Goal: Task Accomplishment & Management: Use online tool/utility

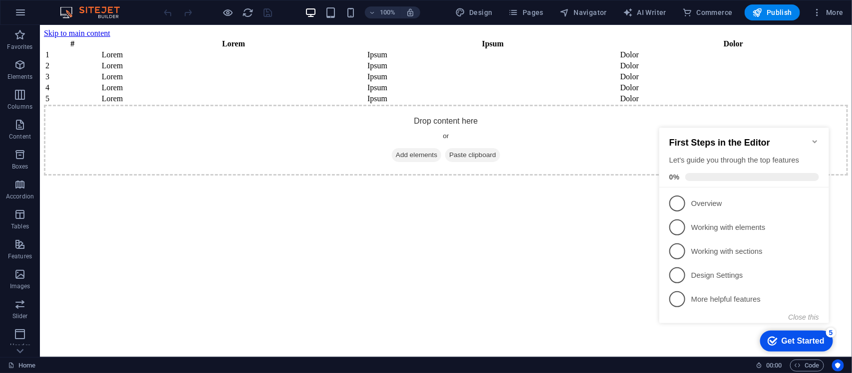
click at [814, 140] on icon "Minimize checklist" at bounding box center [815, 141] width 8 height 8
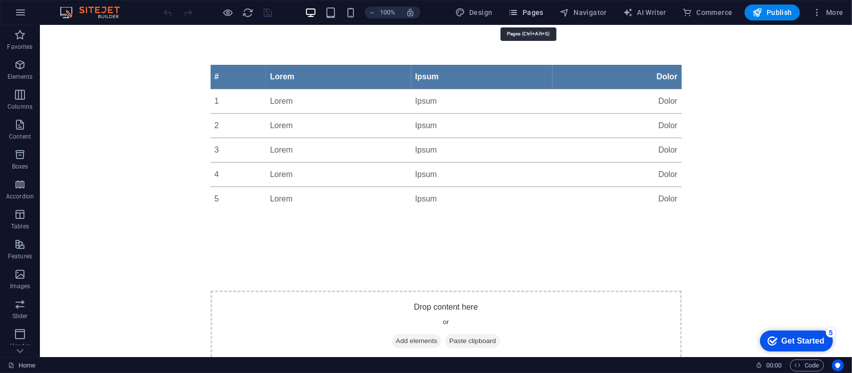
click at [527, 13] on span "Pages" at bounding box center [526, 12] width 35 height 10
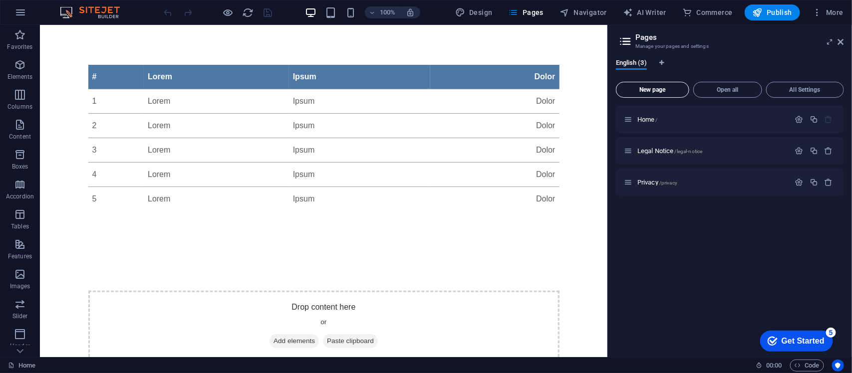
click at [651, 89] on span "New page" at bounding box center [653, 90] width 64 height 6
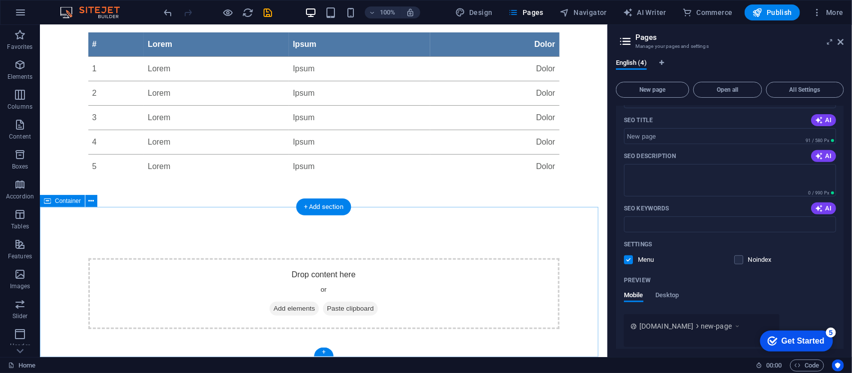
scroll to position [44, 0]
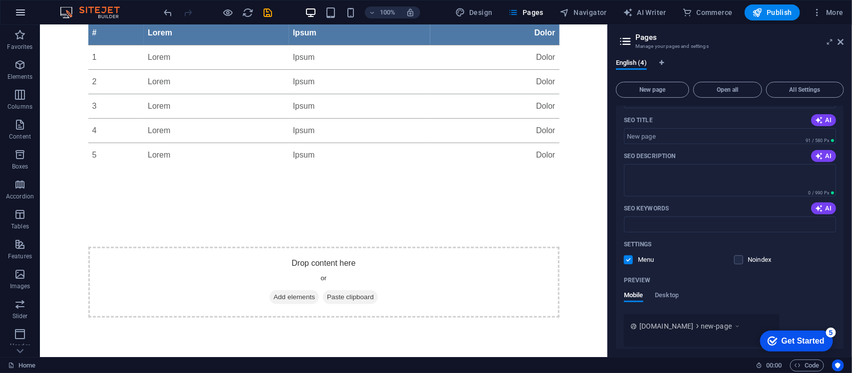
click at [16, 15] on icon "button" at bounding box center [20, 12] width 12 height 12
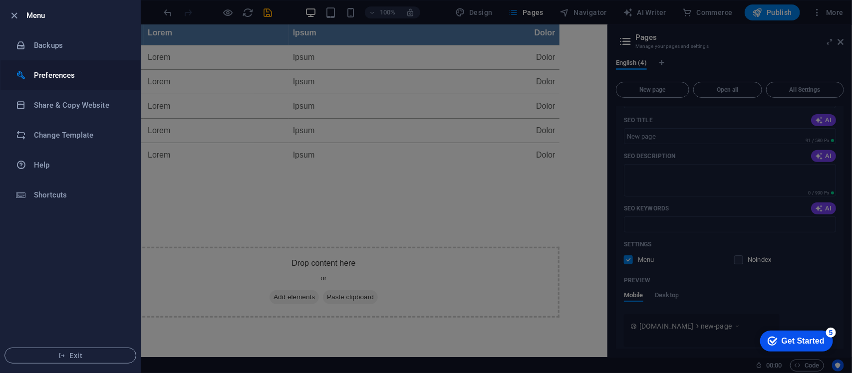
click at [50, 71] on h6 "Preferences" at bounding box center [80, 75] width 92 height 12
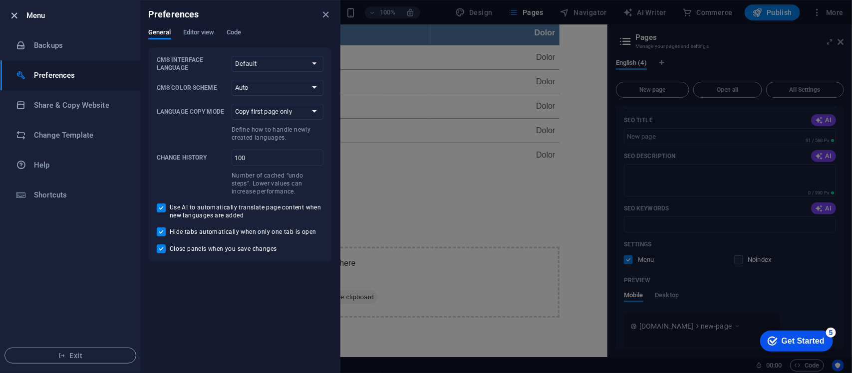
click at [13, 13] on icon "button" at bounding box center [14, 15] width 11 height 11
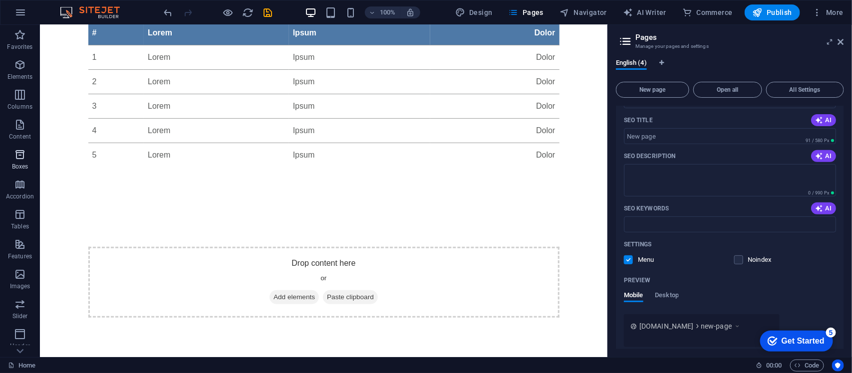
click at [16, 161] on span "Boxes" at bounding box center [20, 161] width 40 height 24
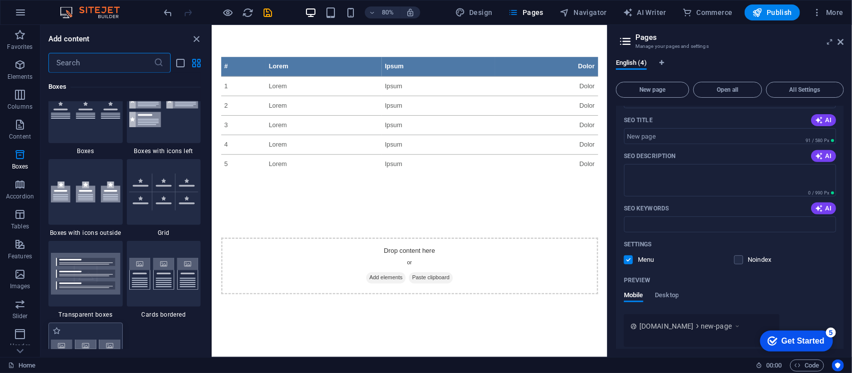
scroll to position [2940, 0]
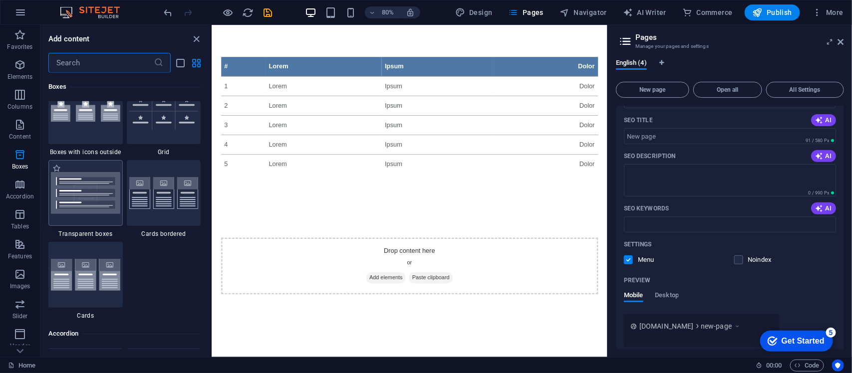
click at [91, 200] on img at bounding box center [85, 193] width 69 height 42
drag, startPoint x: 93, startPoint y: 191, endPoint x: 116, endPoint y: 190, distance: 23.0
click at [93, 191] on img at bounding box center [85, 193] width 69 height 42
click at [162, 190] on img at bounding box center [163, 193] width 69 height 32
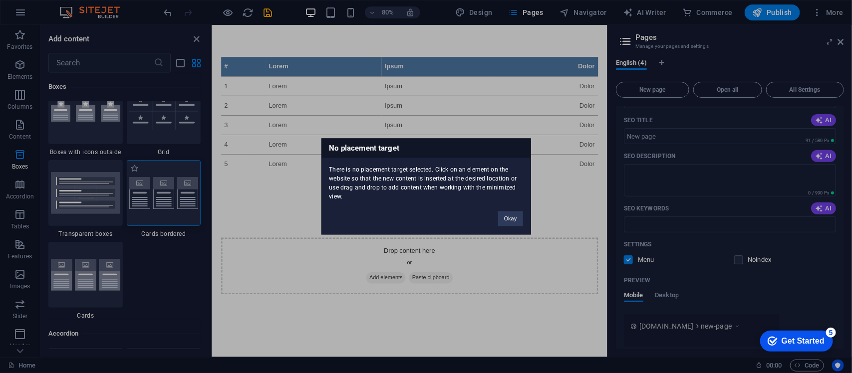
click at [113, 178] on div "No placement target There is no placement target selected. Click on an element …" at bounding box center [426, 186] width 852 height 373
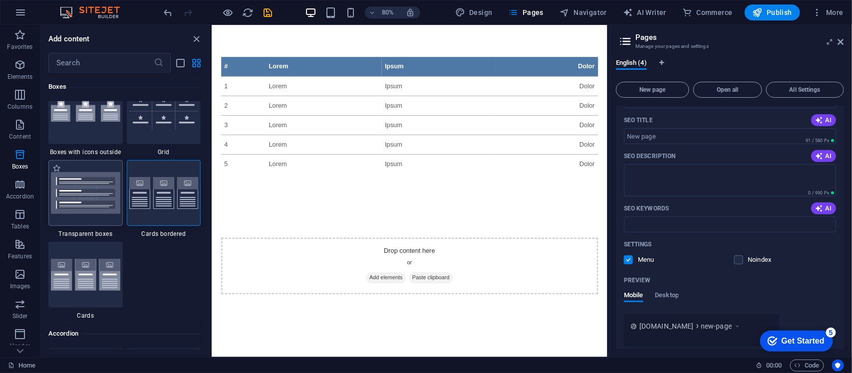
click at [108, 181] on img at bounding box center [85, 193] width 69 height 42
click at [780, 8] on span "Publish" at bounding box center [772, 12] width 39 height 10
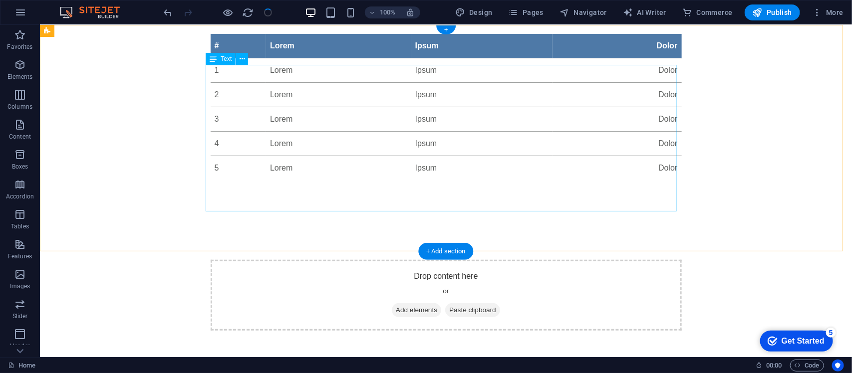
scroll to position [44, 0]
